Goal: Use online tool/utility: Utilize a website feature to perform a specific function

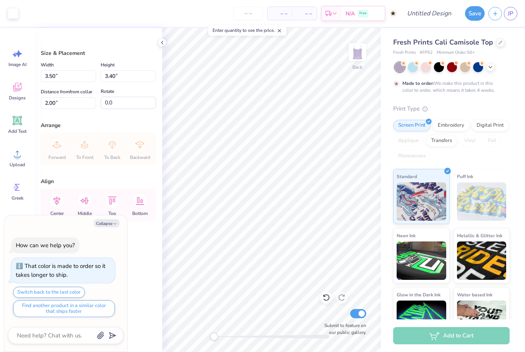
click at [327, 298] on icon at bounding box center [326, 298] width 8 height 8
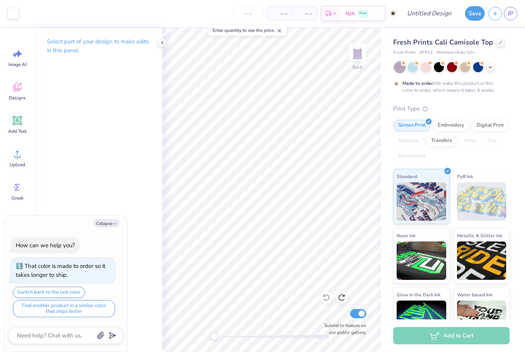
click at [161, 45] on icon at bounding box center [162, 43] width 6 height 6
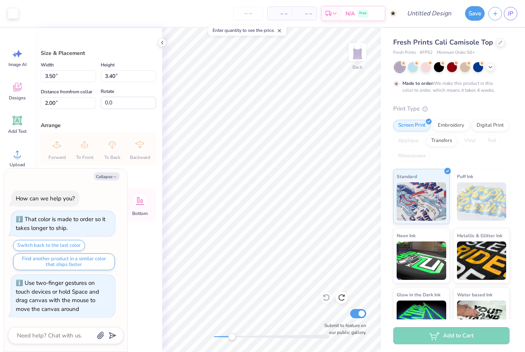
click at [109, 178] on button "Collapse" at bounding box center [107, 177] width 26 height 8
type textarea "x"
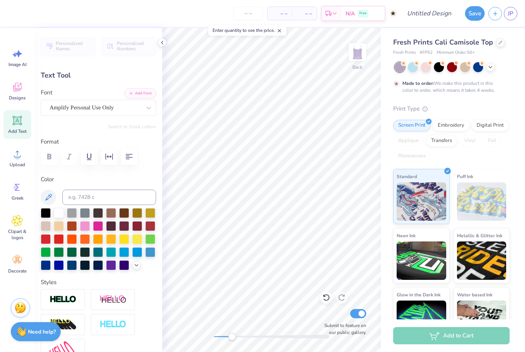
scroll to position [0, 0]
type textarea "Pi Phi"
type input "1.28"
type input "0.43"
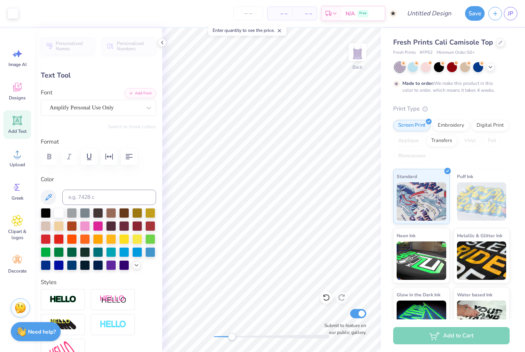
type input "3.98"
type input "0.89"
type input "0.61"
type input "4.31"
type input "-24.0"
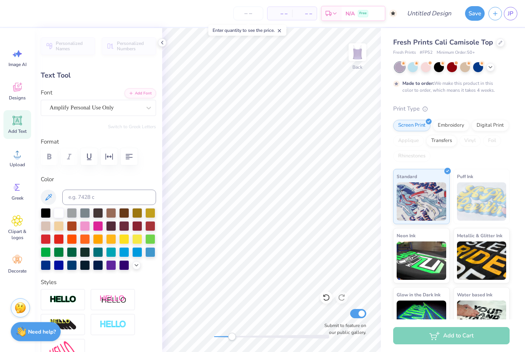
scroll to position [0, 0]
type textarea "Real"
type input "0.0"
type input "0.66"
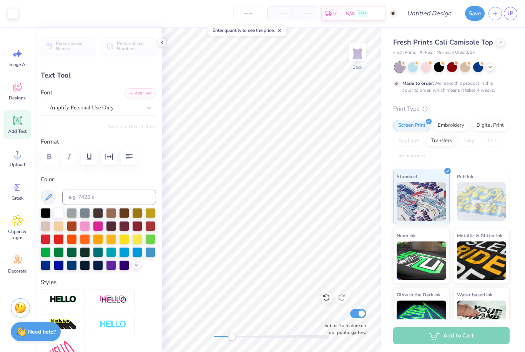
type input "0.50"
type input "4.36"
type input "-24.0"
type textarea "eal"
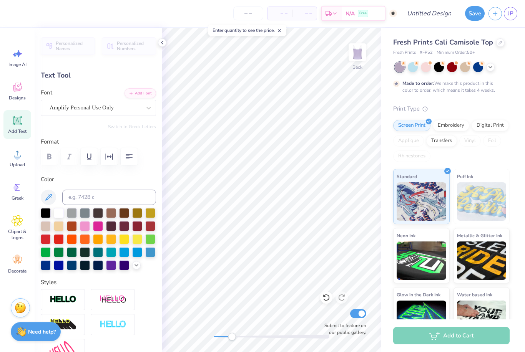
type input "0.0"
type input "0.68"
type input "0.47"
type input "3.98"
type input "0.0"
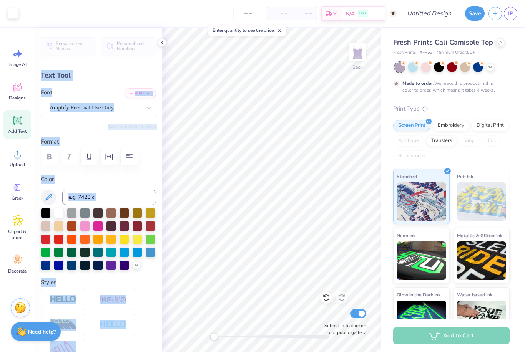
type input "0.60"
type input "0.42"
type input "3.97"
type input "0.0"
type input "0.37"
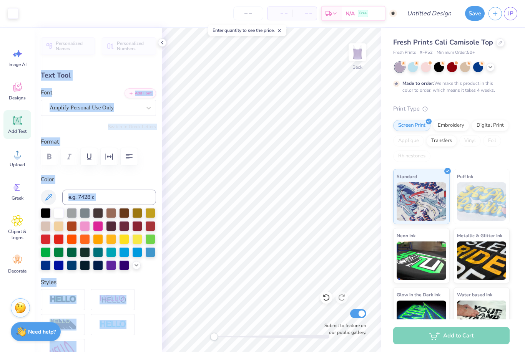
type input "0.39"
type input "4.38"
type input "-24.0"
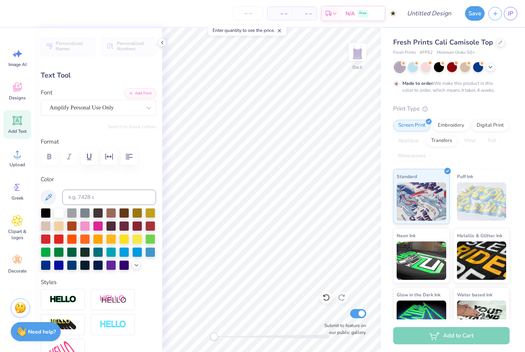
click at [168, 1] on div "– – Per Item – – Total Est. Delivery N/A Free" at bounding box center [204, 13] width 385 height 27
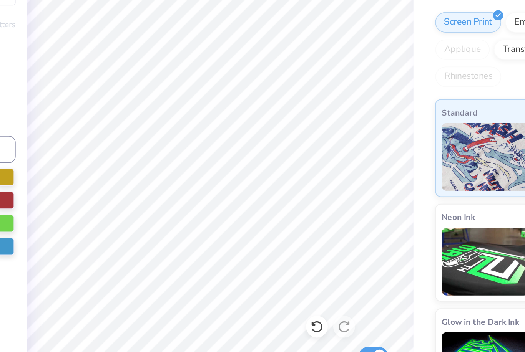
type input "0.60"
type input "0.42"
type input "3.97"
type textarea "e"
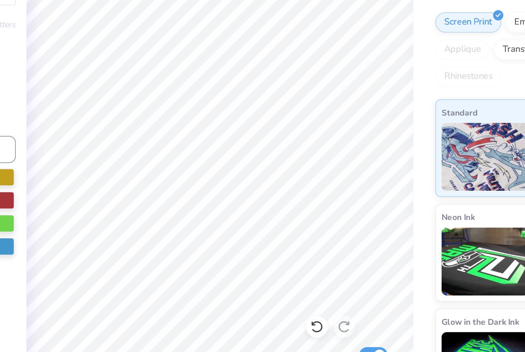
scroll to position [0, 0]
type input "0.53"
type input "0.39"
type input "4.15"
type input "1.15"
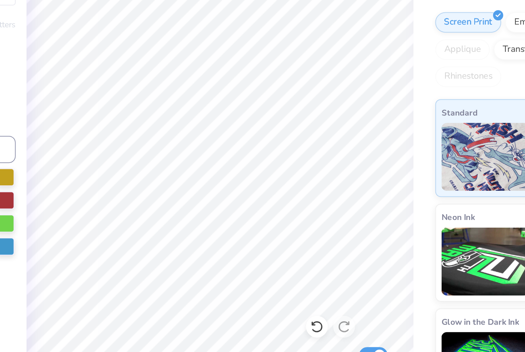
type input "0.84"
type input "4.02"
type input "-24.0"
type input "0.99"
type input "0.73"
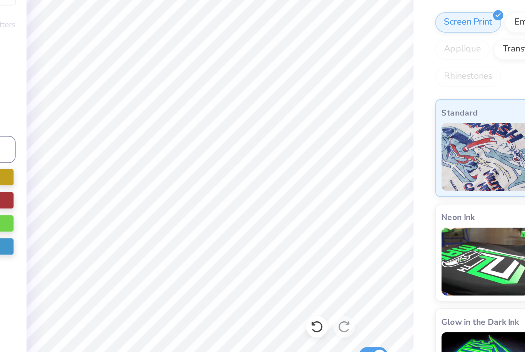
type input "4.05"
type input "1.28"
type input "0.43"
type input "3.98"
type input "0.0"
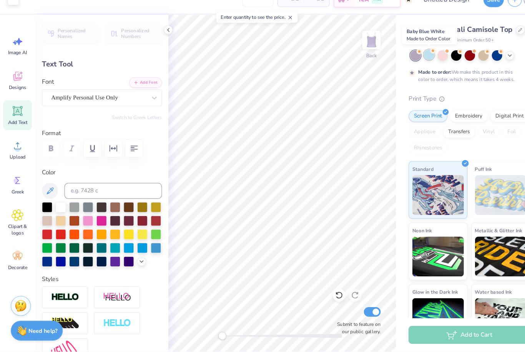
click at [413, 61] on div at bounding box center [413, 66] width 10 height 10
click at [491, 63] on icon at bounding box center [490, 66] width 6 height 6
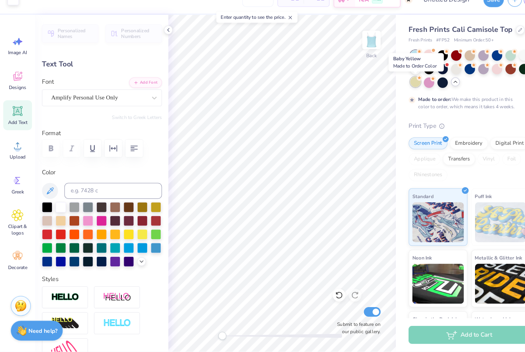
click at [398, 88] on div at bounding box center [400, 93] width 10 height 10
